Goal: Transaction & Acquisition: Purchase product/service

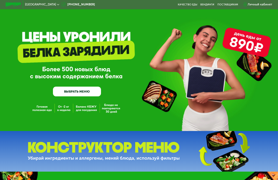
scroll to position [1, 0]
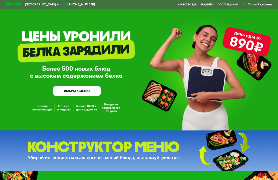
click at [48, 3] on span "[GEOGRAPHIC_DATA]" at bounding box center [40, 4] width 31 height 3
click at [47, 4] on span "[GEOGRAPHIC_DATA]" at bounding box center [40, 4] width 31 height 3
click at [44, 3] on span "[GEOGRAPHIC_DATA]" at bounding box center [40, 4] width 31 height 3
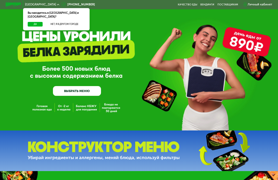
click at [47, 4] on span "[GEOGRAPHIC_DATA]" at bounding box center [40, 4] width 31 height 3
click at [56, 22] on button "Нет, я в другом городе" at bounding box center [64, 24] width 41 height 5
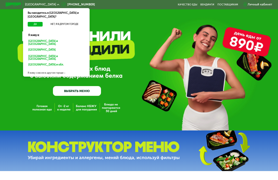
click at [35, 47] on div "[GEOGRAPHIC_DATA] и [GEOGRAPHIC_DATA]." at bounding box center [55, 50] width 60 height 6
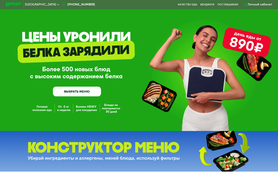
click at [63, 92] on link "ВЫБРАТЬ МЕНЮ" at bounding box center [77, 92] width 48 height 10
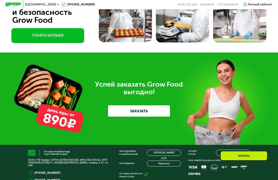
scroll to position [1064, 0]
